Goal: Complete application form

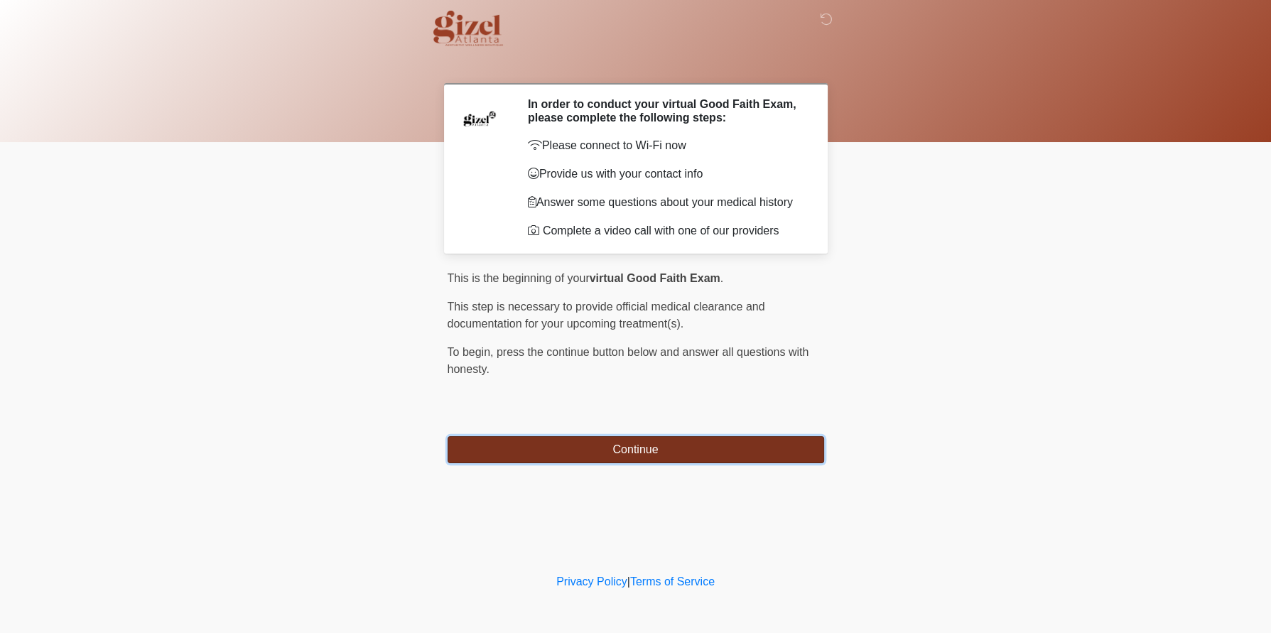
click at [641, 463] on button "Continue" at bounding box center [635, 449] width 376 height 27
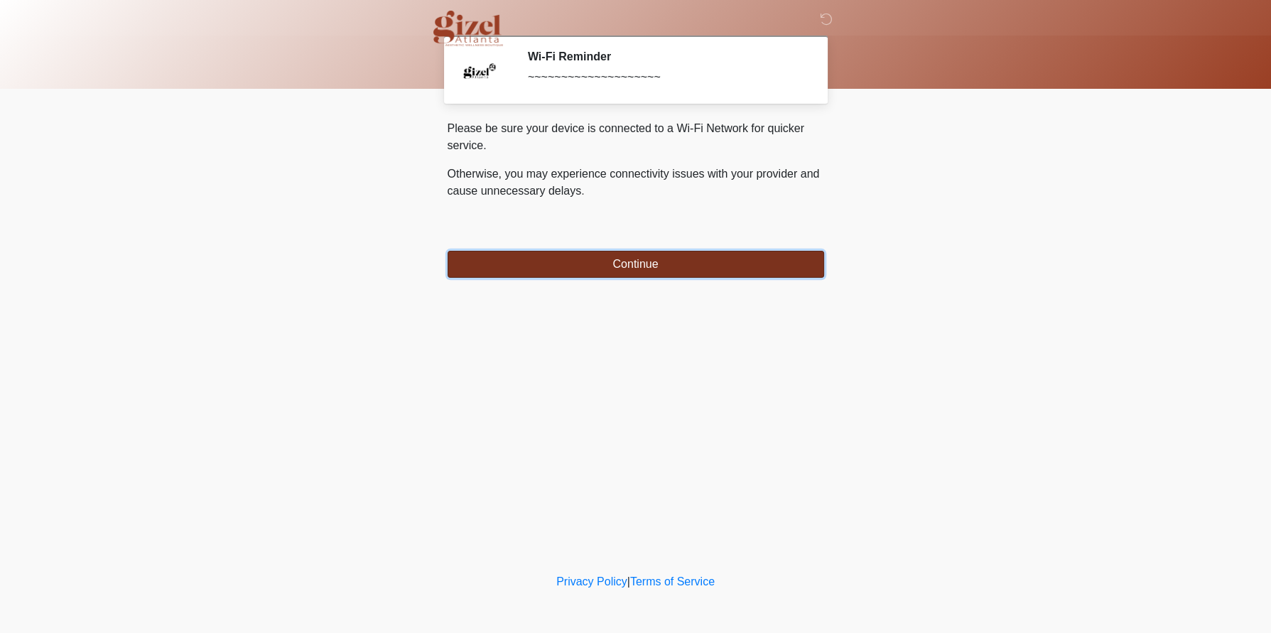
click at [617, 275] on button "Continue" at bounding box center [635, 264] width 376 height 27
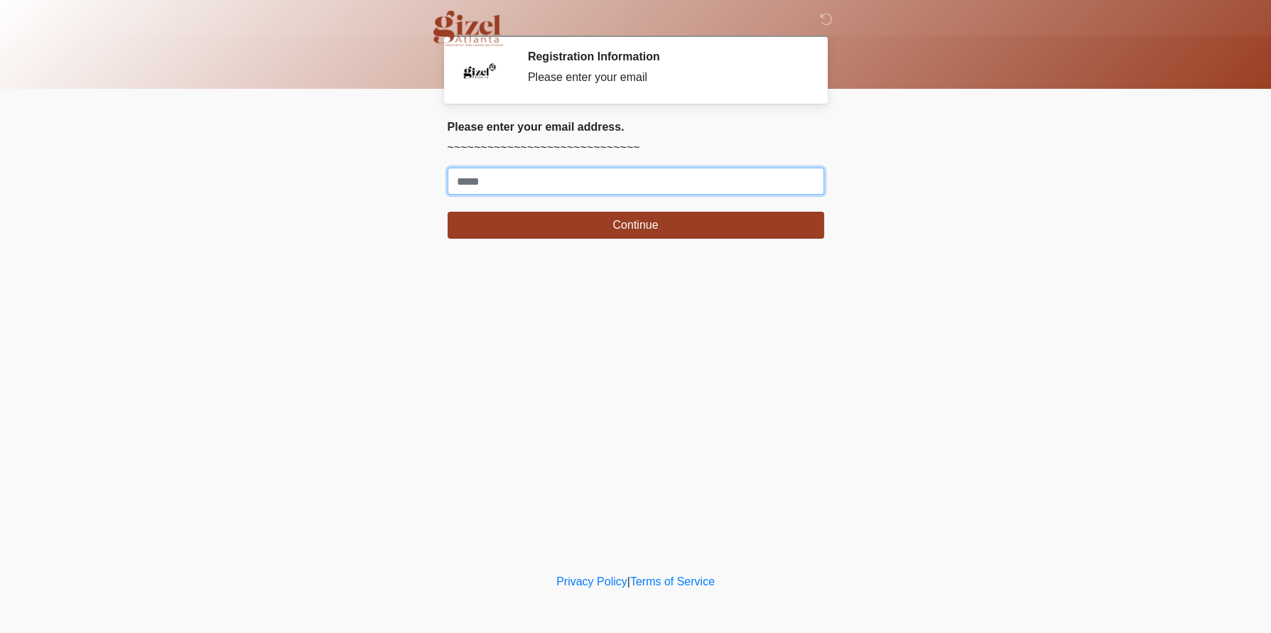
click at [525, 195] on input "Where should we email your treatment plan?" at bounding box center [635, 181] width 376 height 27
type input "**********"
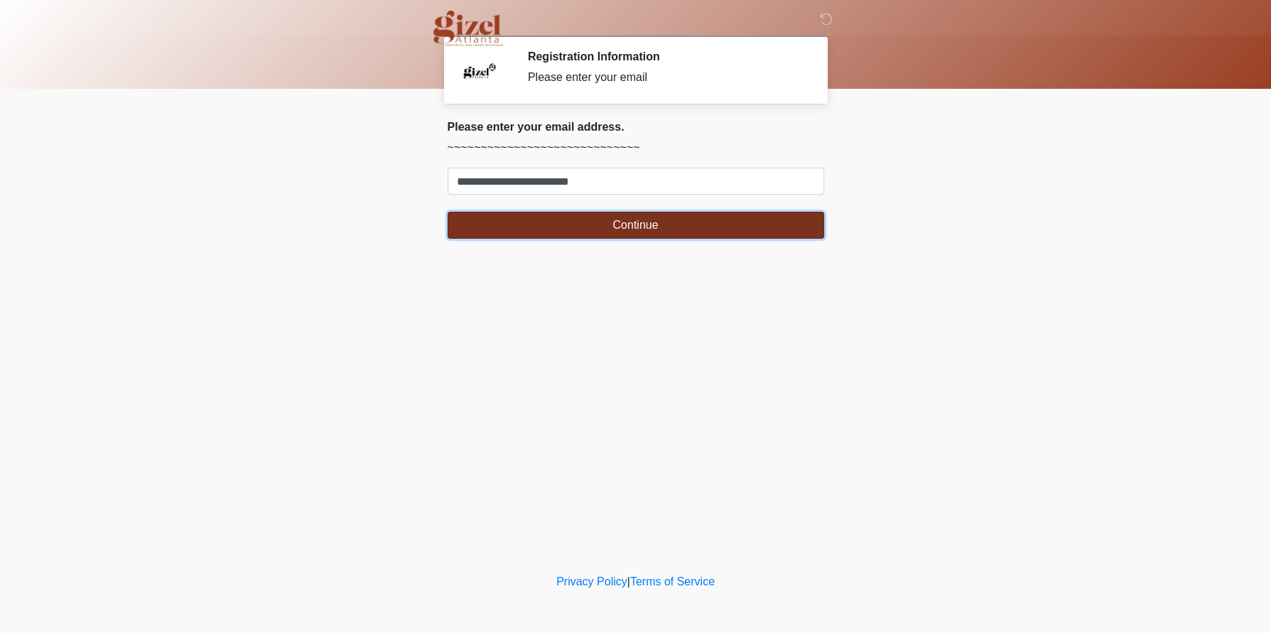
click at [587, 239] on button "Continue" at bounding box center [635, 225] width 376 height 27
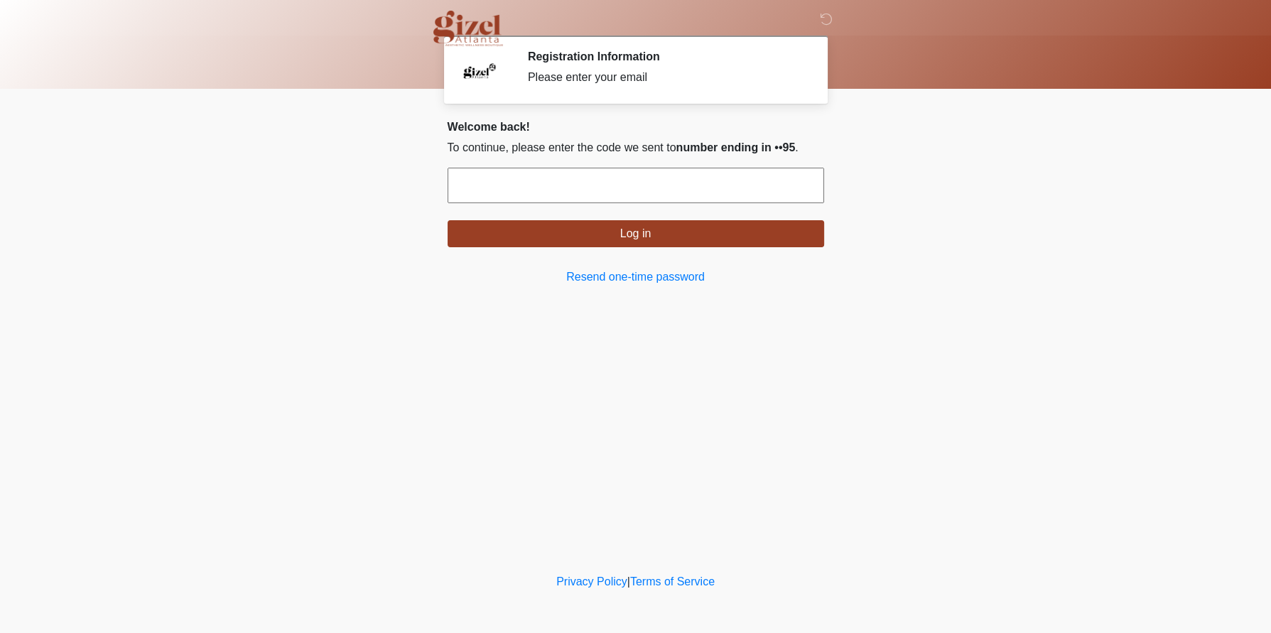
click at [589, 203] on input "text" at bounding box center [635, 186] width 376 height 36
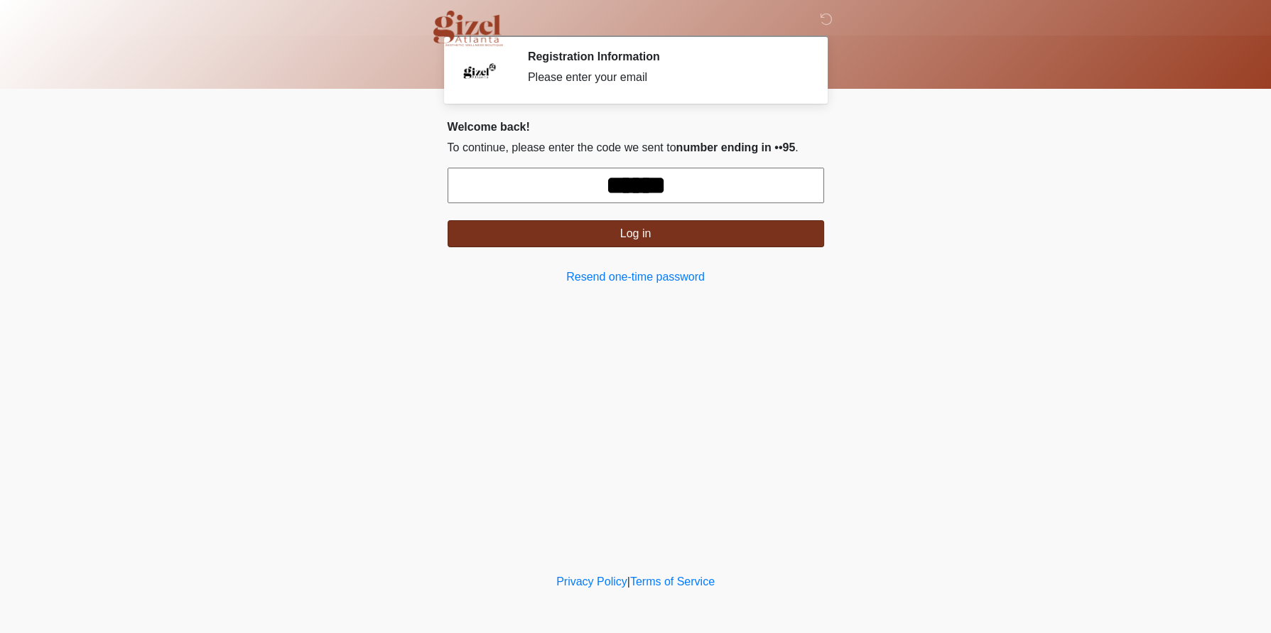
type input "******"
click at [629, 247] on button "Log in" at bounding box center [635, 233] width 376 height 27
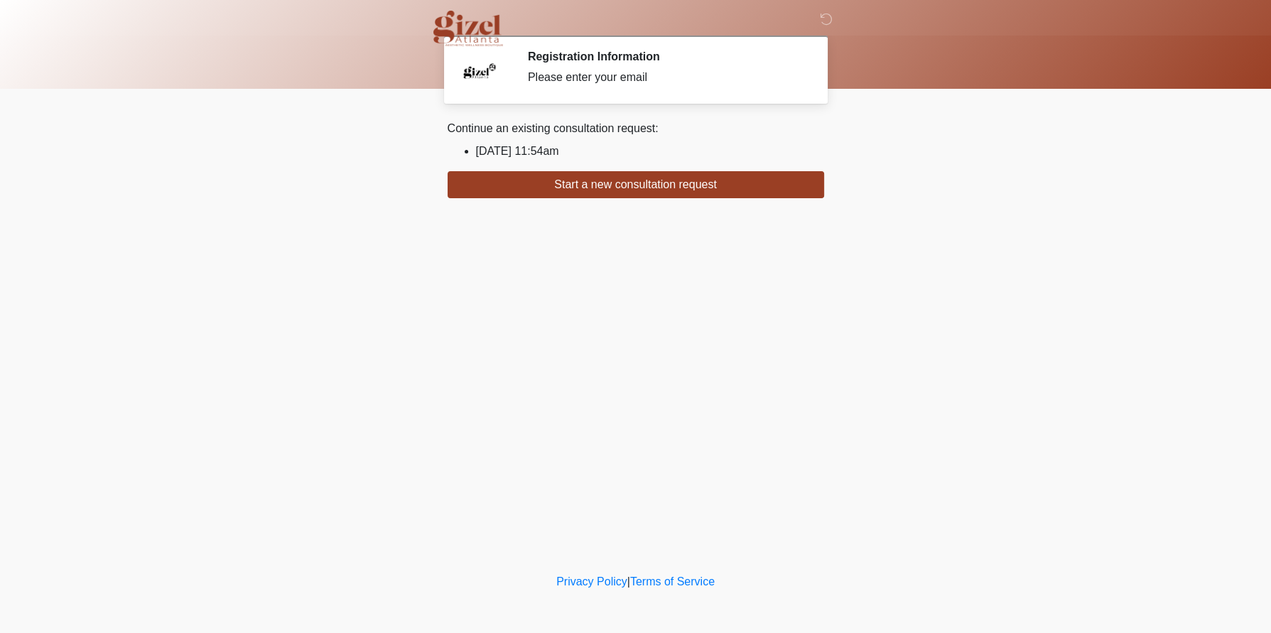
click at [574, 160] on li "[DATE] 11:54am" at bounding box center [650, 151] width 348 height 17
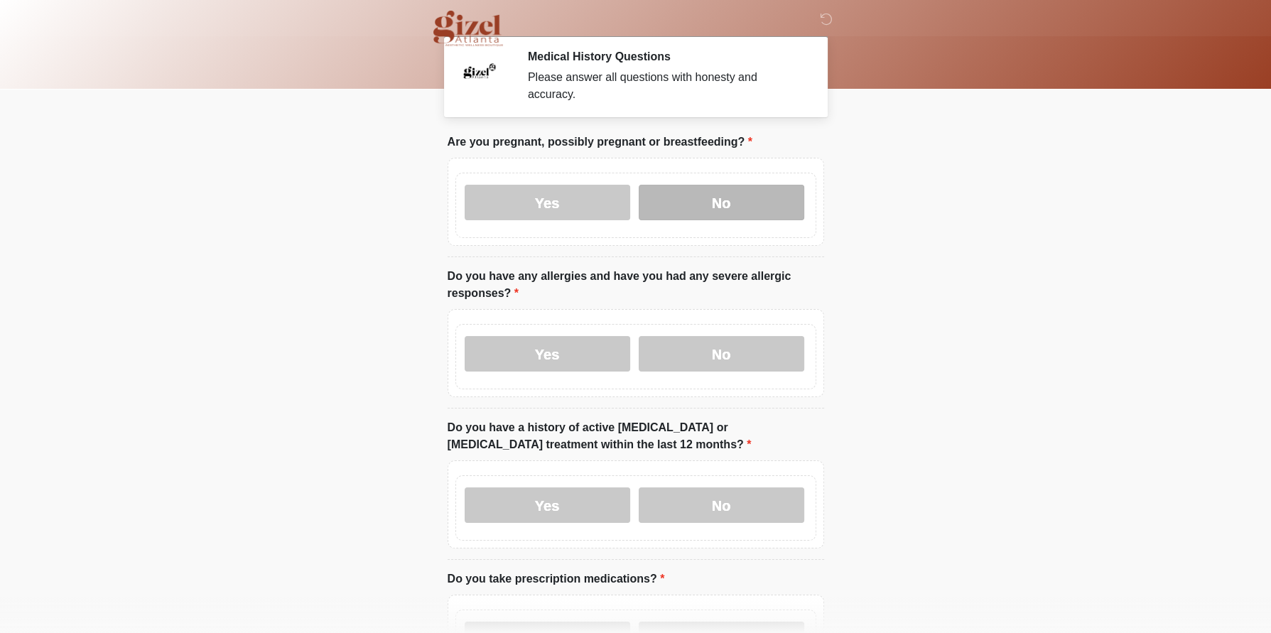
click at [722, 211] on label "No" at bounding box center [722, 203] width 166 height 36
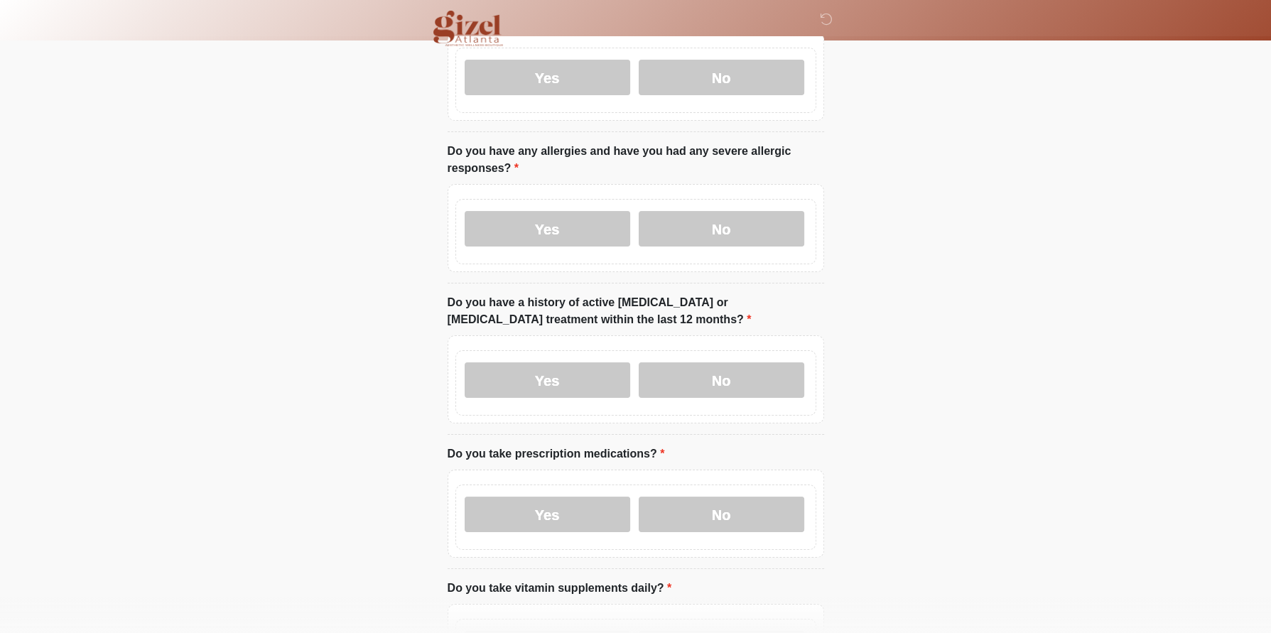
scroll to position [134, 0]
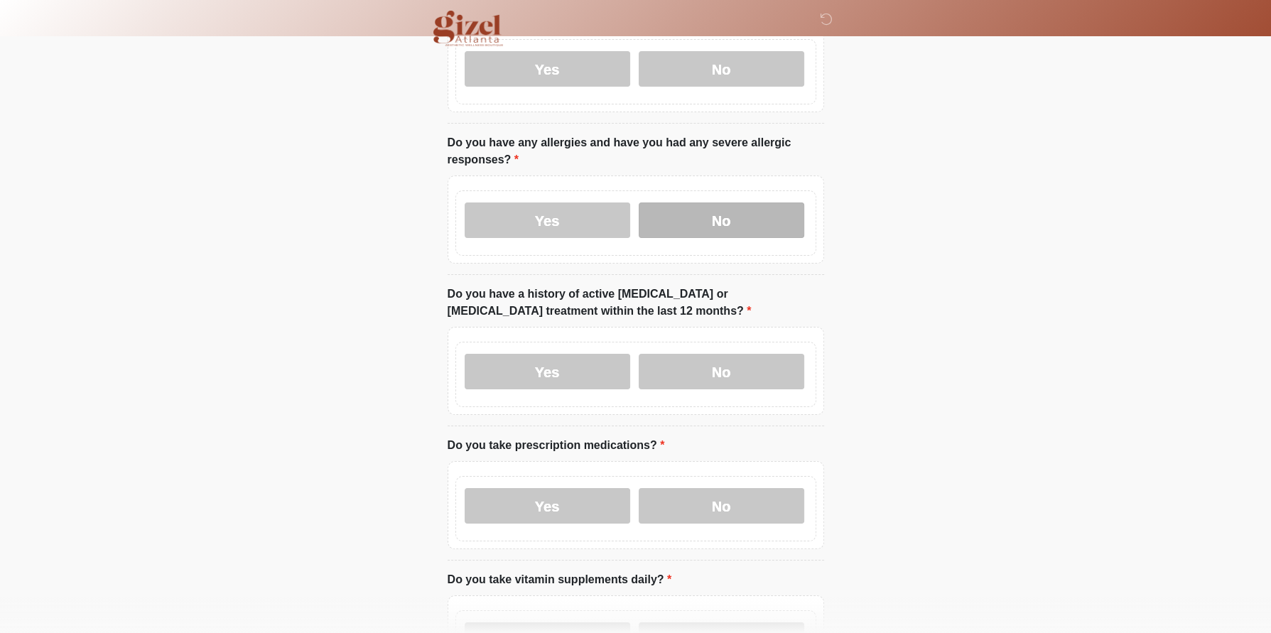
click at [724, 238] on label "No" at bounding box center [722, 220] width 166 height 36
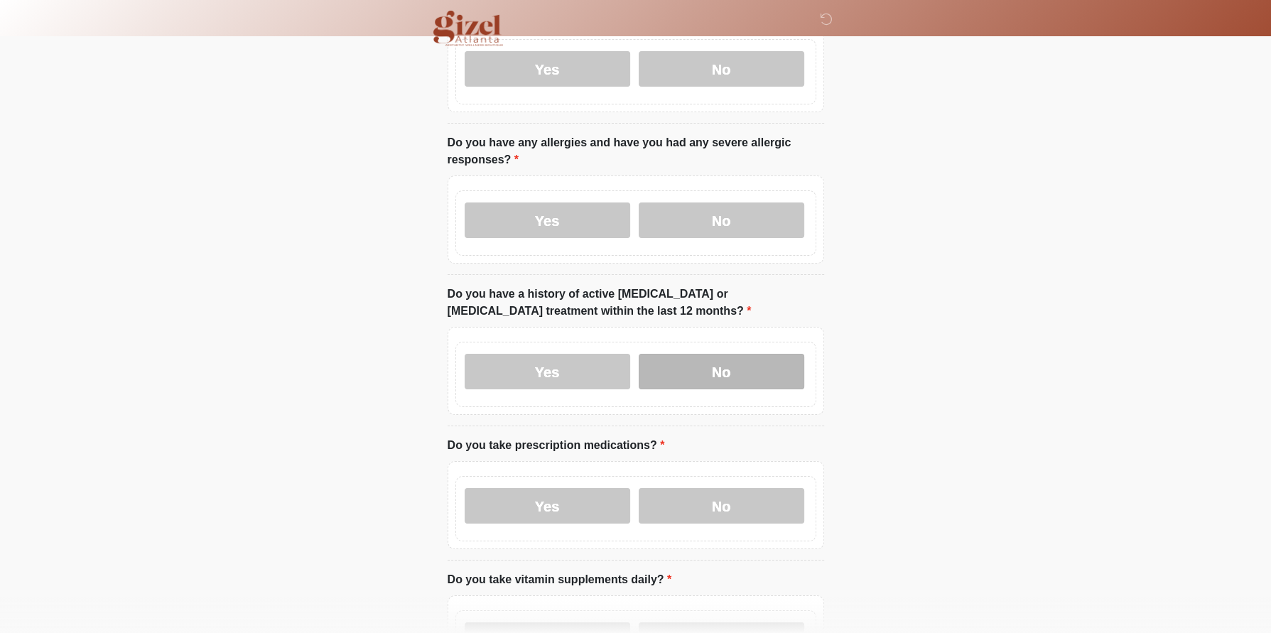
drag, startPoint x: 710, startPoint y: 401, endPoint x: 718, endPoint y: 395, distance: 10.2
click at [710, 389] on label "No" at bounding box center [722, 372] width 166 height 36
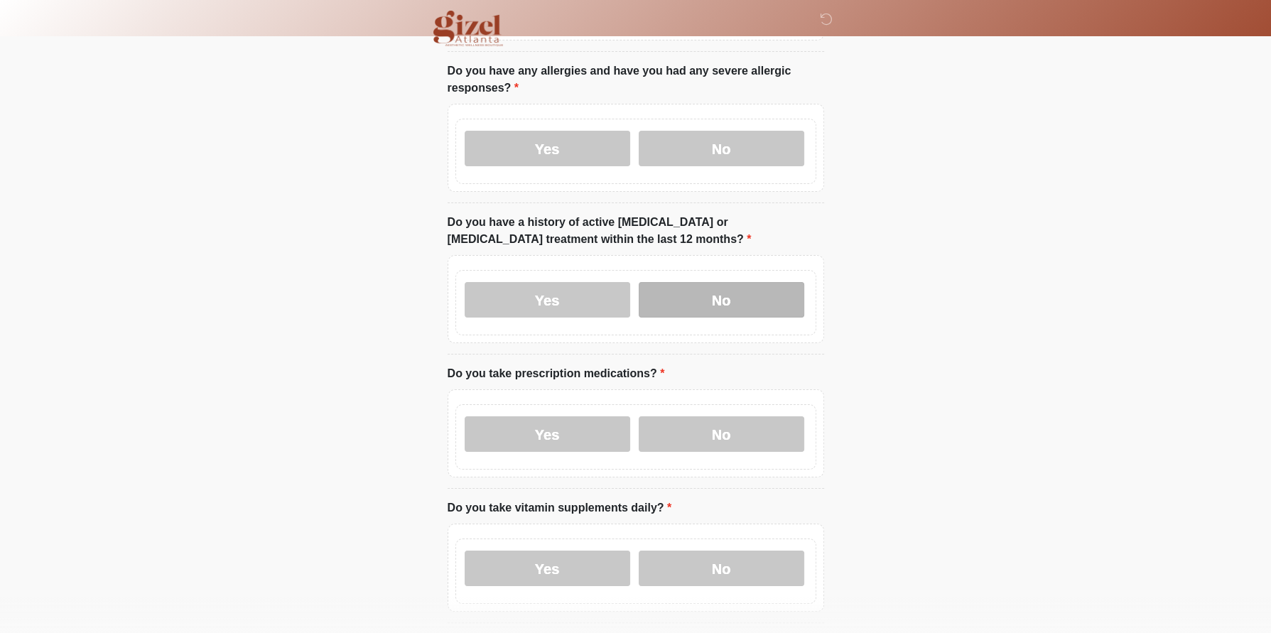
scroll to position [330, 0]
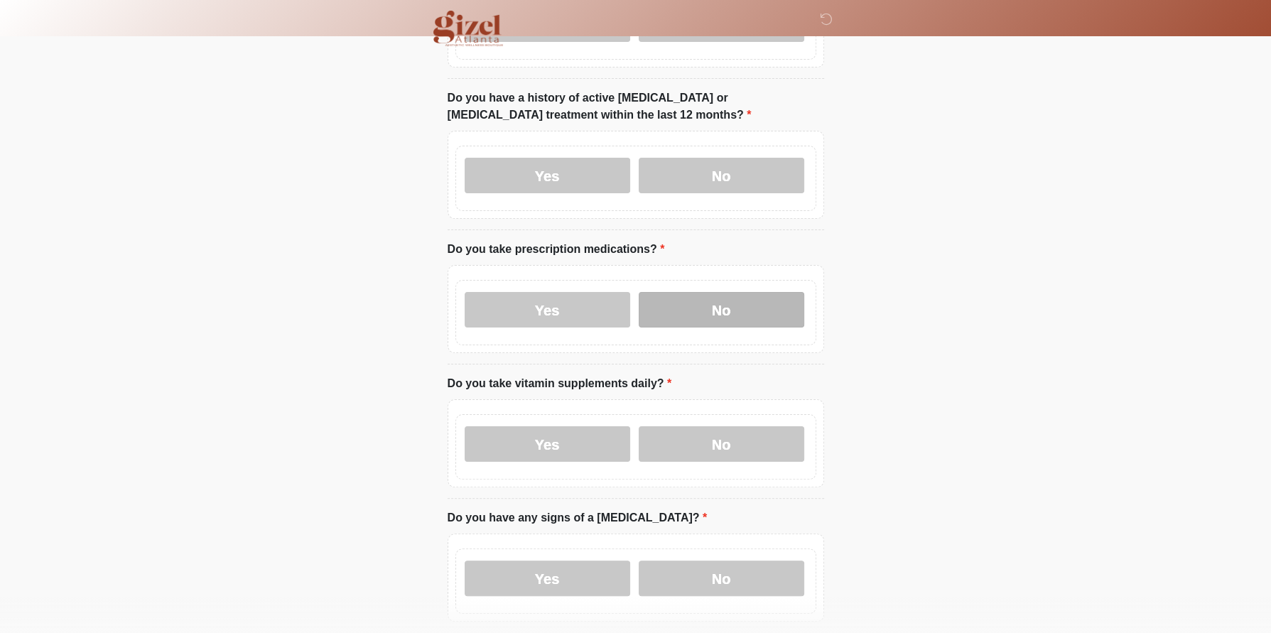
click at [718, 327] on label "No" at bounding box center [722, 310] width 166 height 36
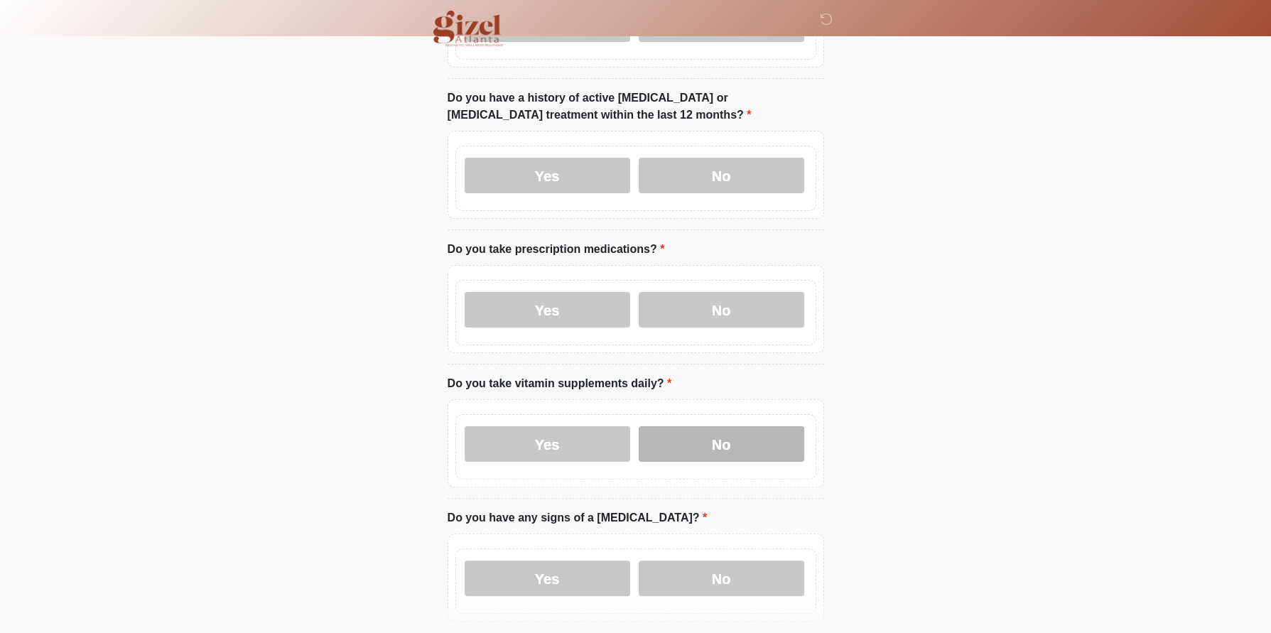
click at [710, 462] on label "No" at bounding box center [722, 444] width 166 height 36
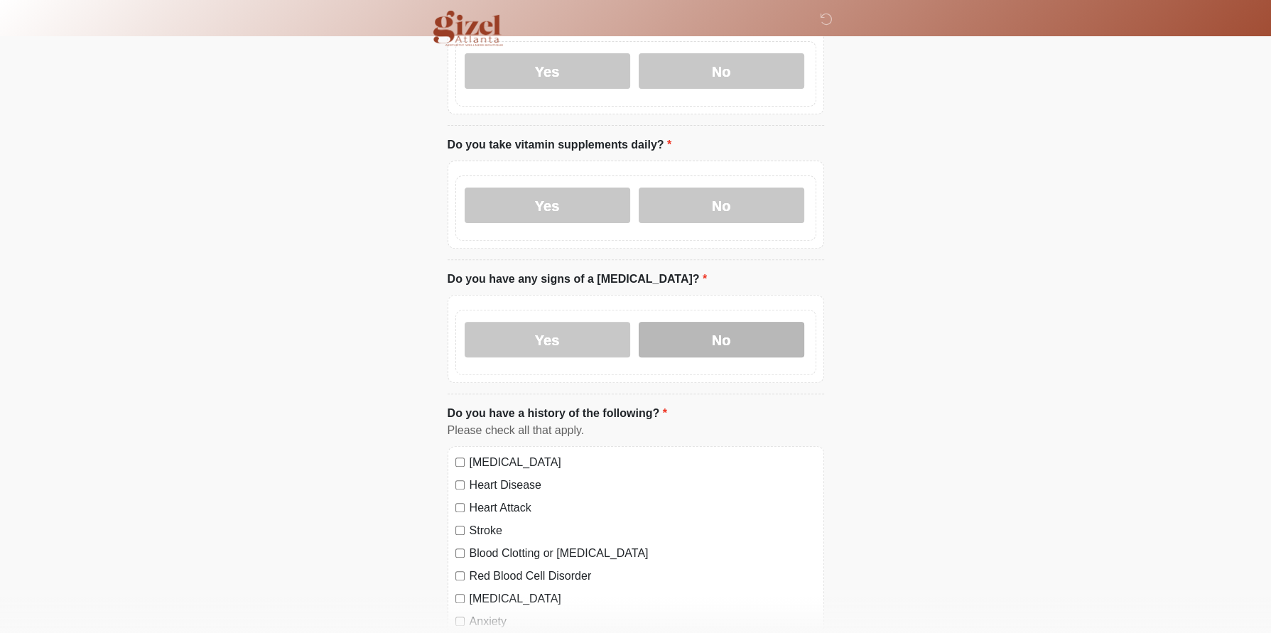
click at [710, 357] on label "No" at bounding box center [722, 340] width 166 height 36
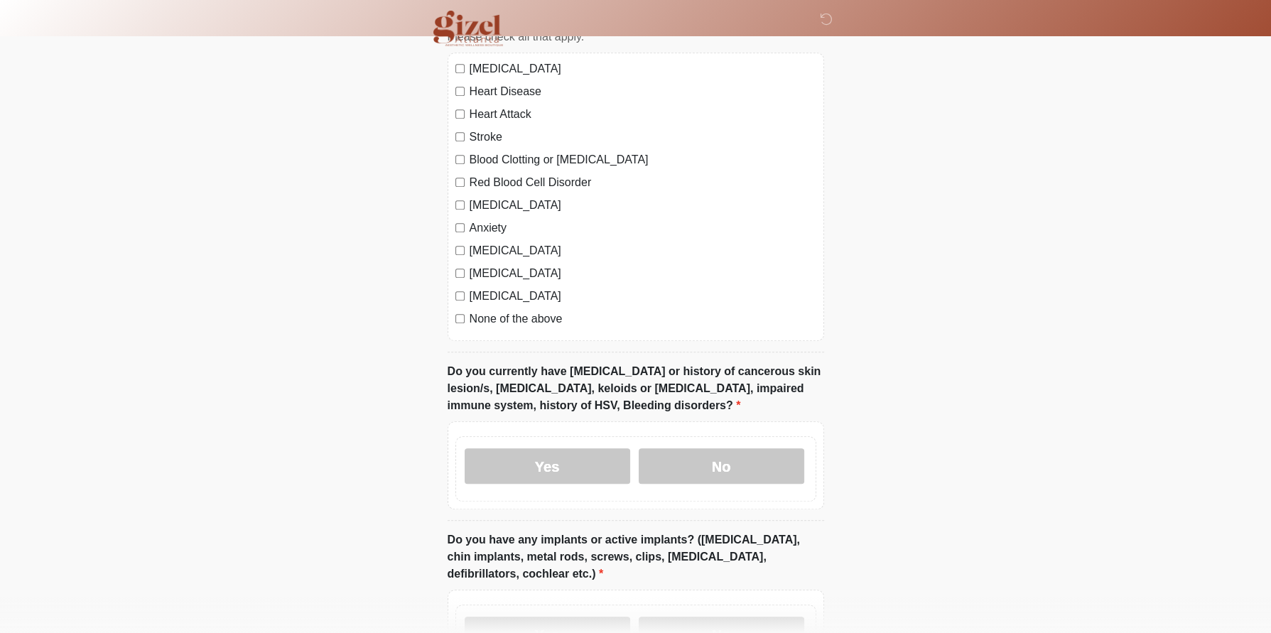
scroll to position [978, 0]
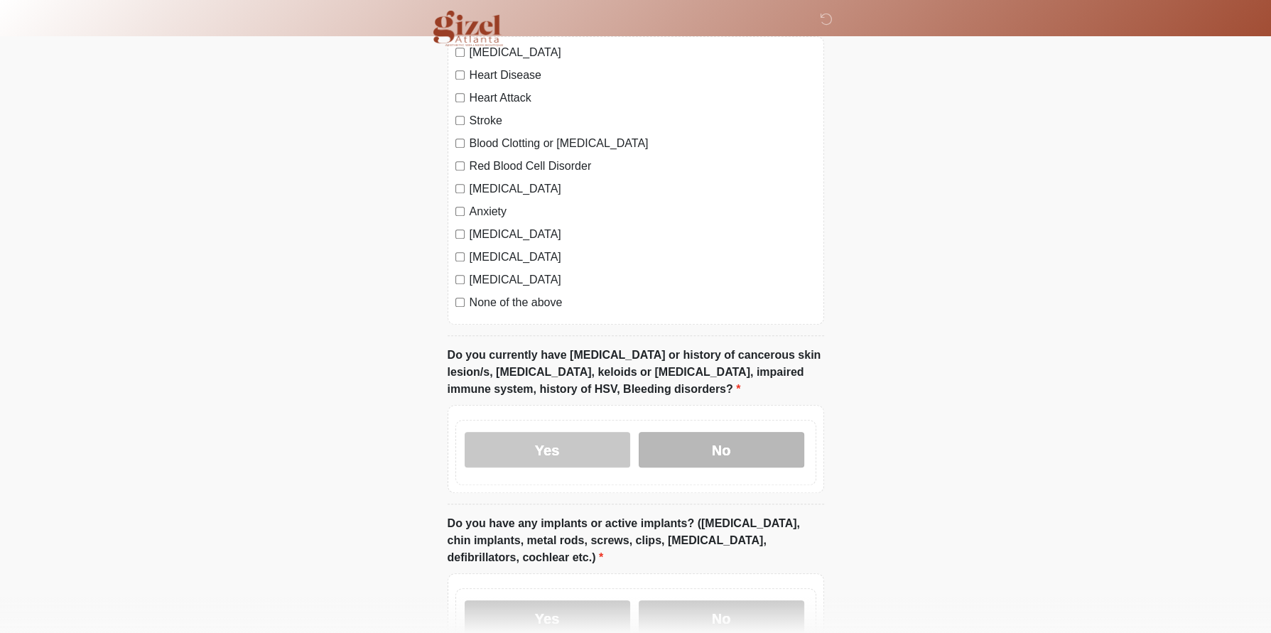
click at [722, 467] on label "No" at bounding box center [722, 450] width 166 height 36
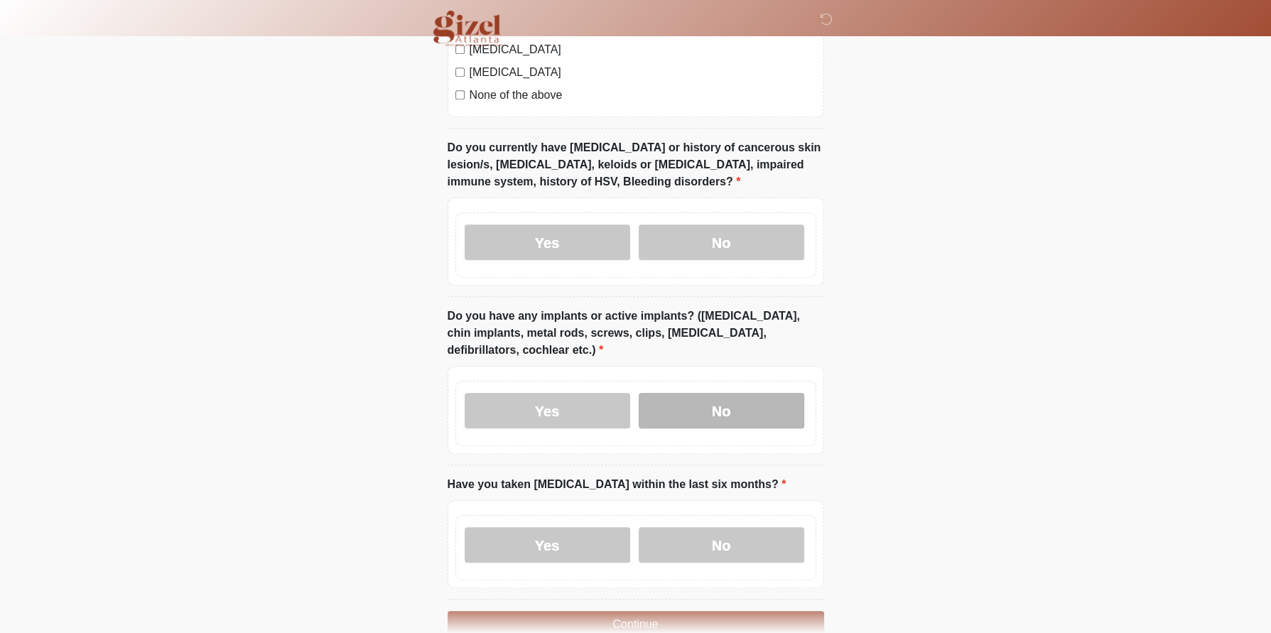
click at [721, 428] on label "No" at bounding box center [722, 411] width 166 height 36
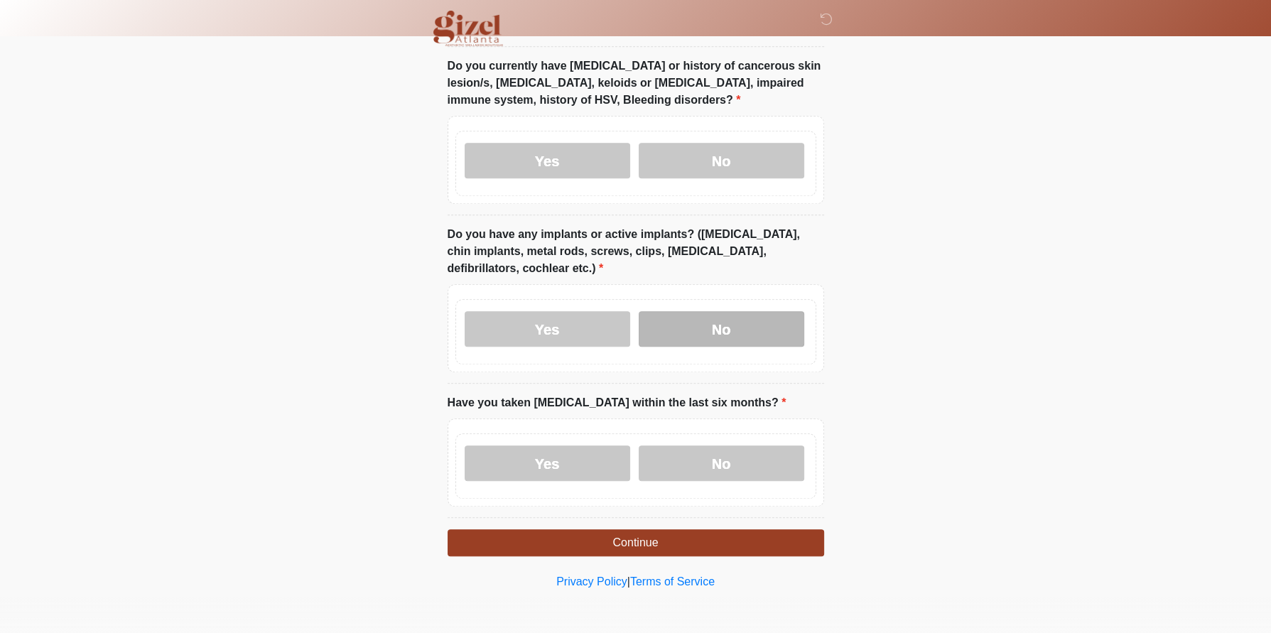
scroll to position [1426, 0]
click at [707, 446] on label "No" at bounding box center [722, 463] width 166 height 36
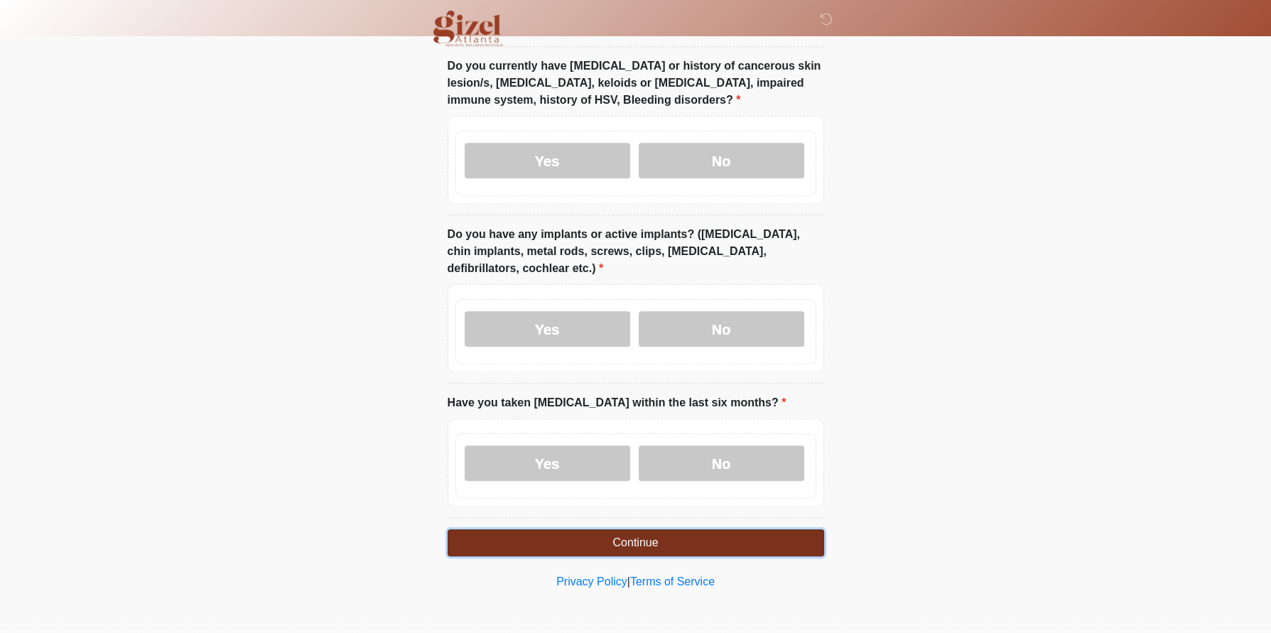
click at [663, 535] on button "Continue" at bounding box center [635, 542] width 376 height 27
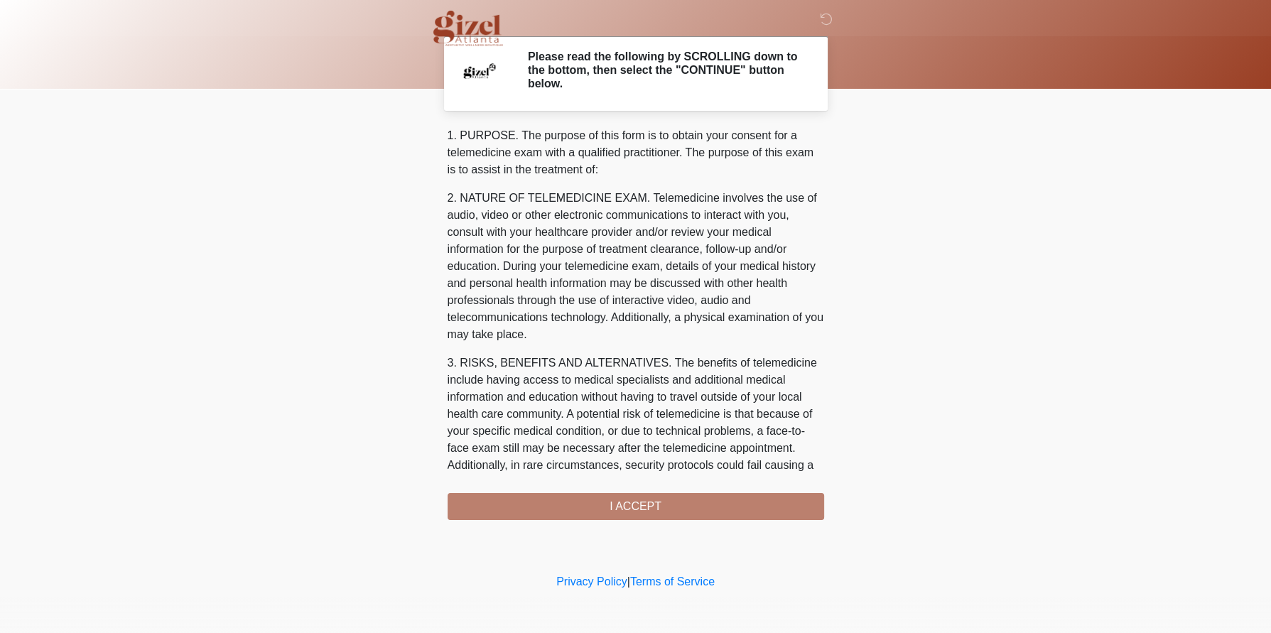
scroll to position [808, 0]
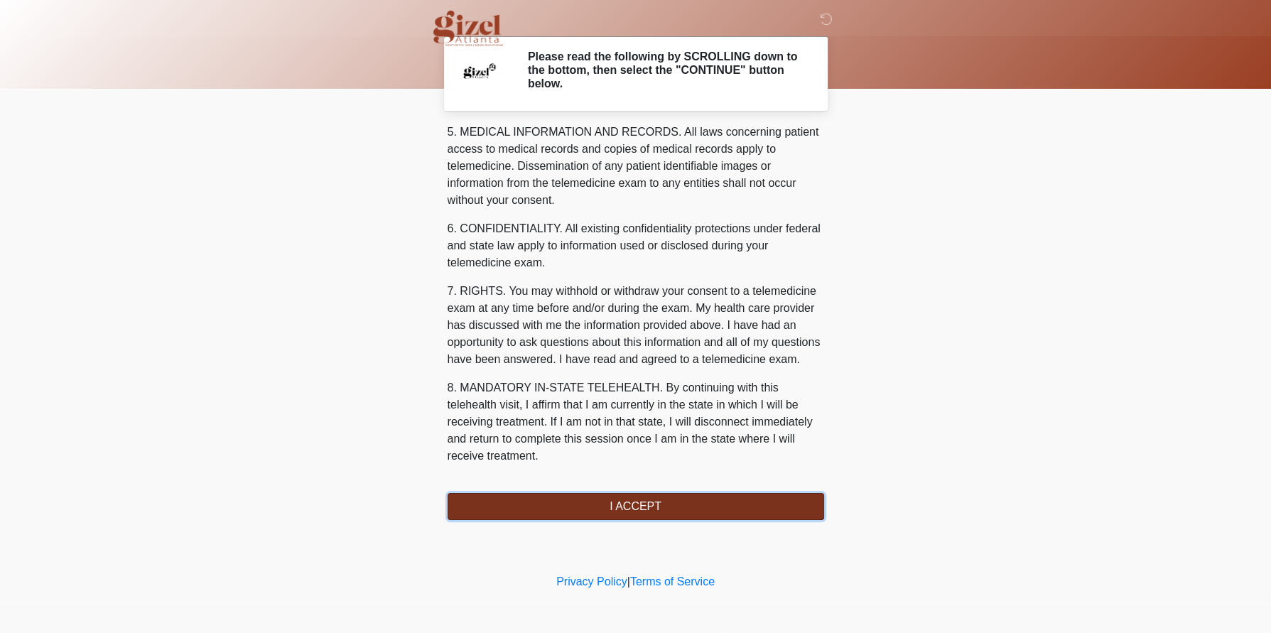
click at [647, 520] on button "I ACCEPT" at bounding box center [635, 506] width 376 height 27
